Goal: Information Seeking & Learning: Learn about a topic

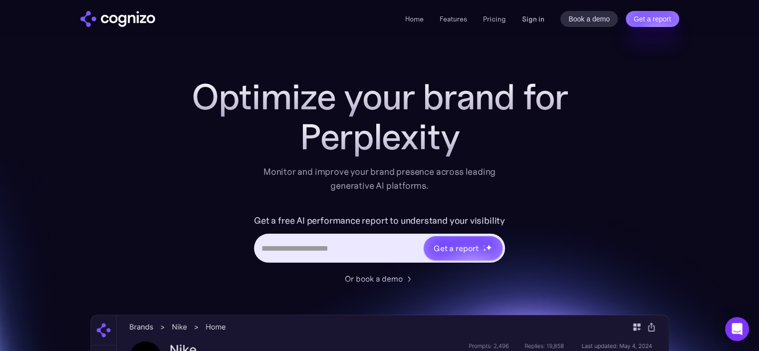
click at [538, 19] on link "Sign in" at bounding box center [533, 19] width 22 height 12
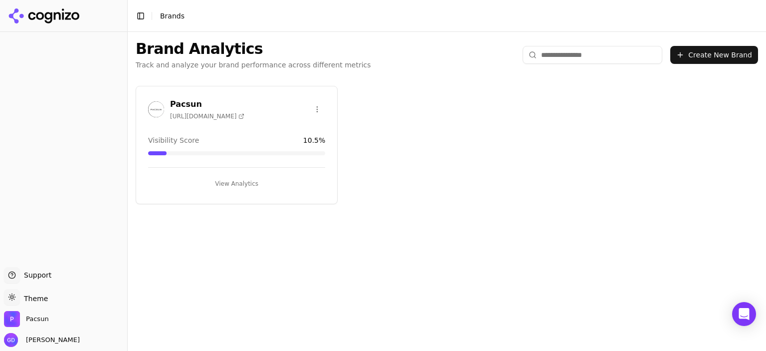
click at [262, 182] on button "View Analytics" at bounding box center [236, 184] width 177 height 16
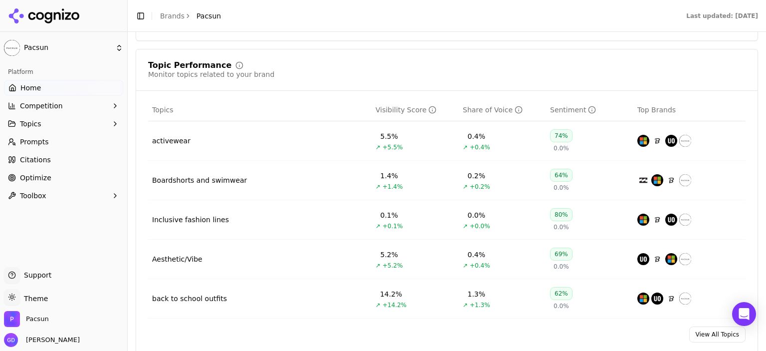
scroll to position [449, 0]
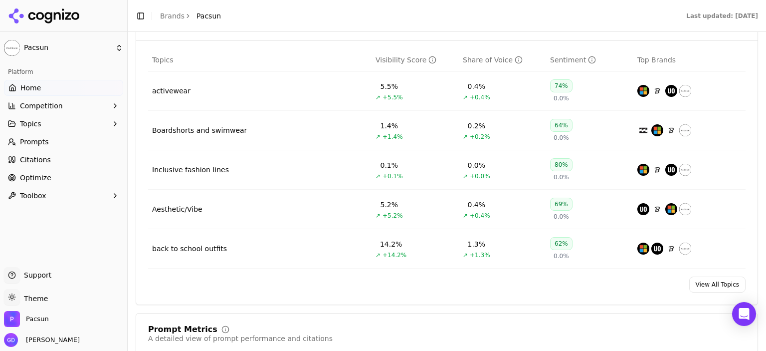
click at [556, 63] on div "Sentiment" at bounding box center [573, 60] width 46 height 10
click at [562, 58] on div "Sentiment" at bounding box center [573, 60] width 46 height 10
click at [714, 283] on link "View All Topics" at bounding box center [717, 284] width 56 height 16
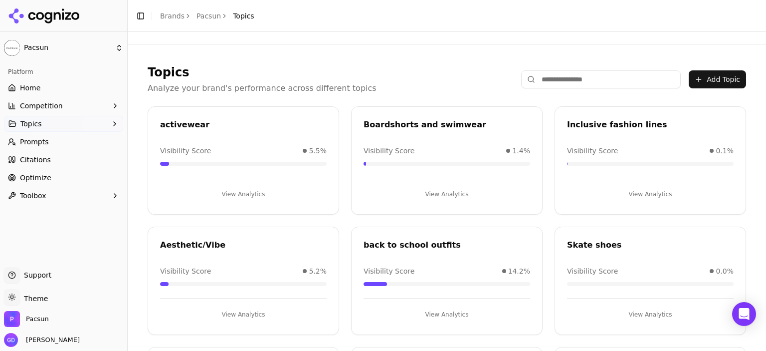
click at [60, 125] on button "Topics" at bounding box center [63, 124] width 119 height 16
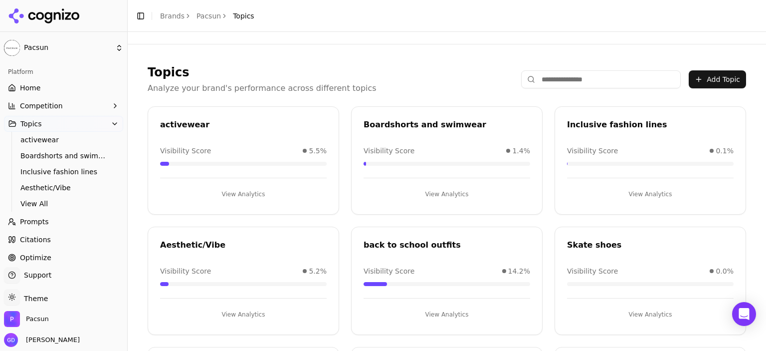
click at [60, 125] on button "Topics" at bounding box center [63, 124] width 119 height 16
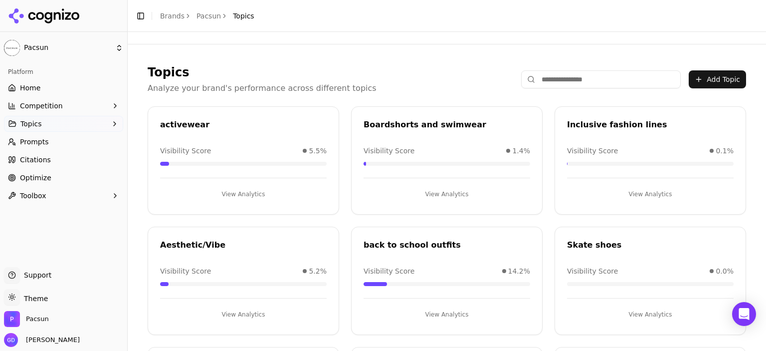
click at [53, 145] on link "Prompts" at bounding box center [63, 142] width 119 height 16
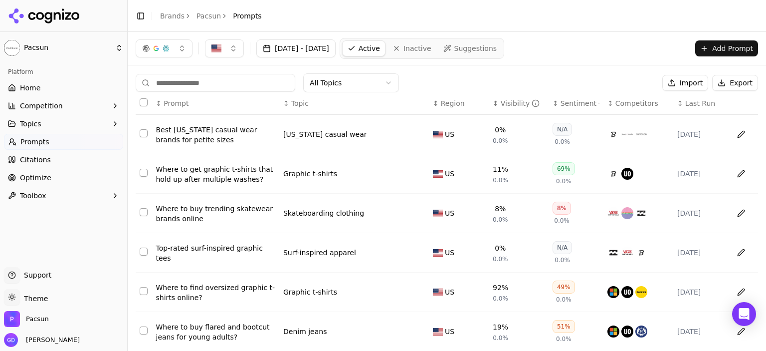
click at [580, 106] on div "Sentiment" at bounding box center [580, 103] width 39 height 10
